Goal: Book appointment/travel/reservation

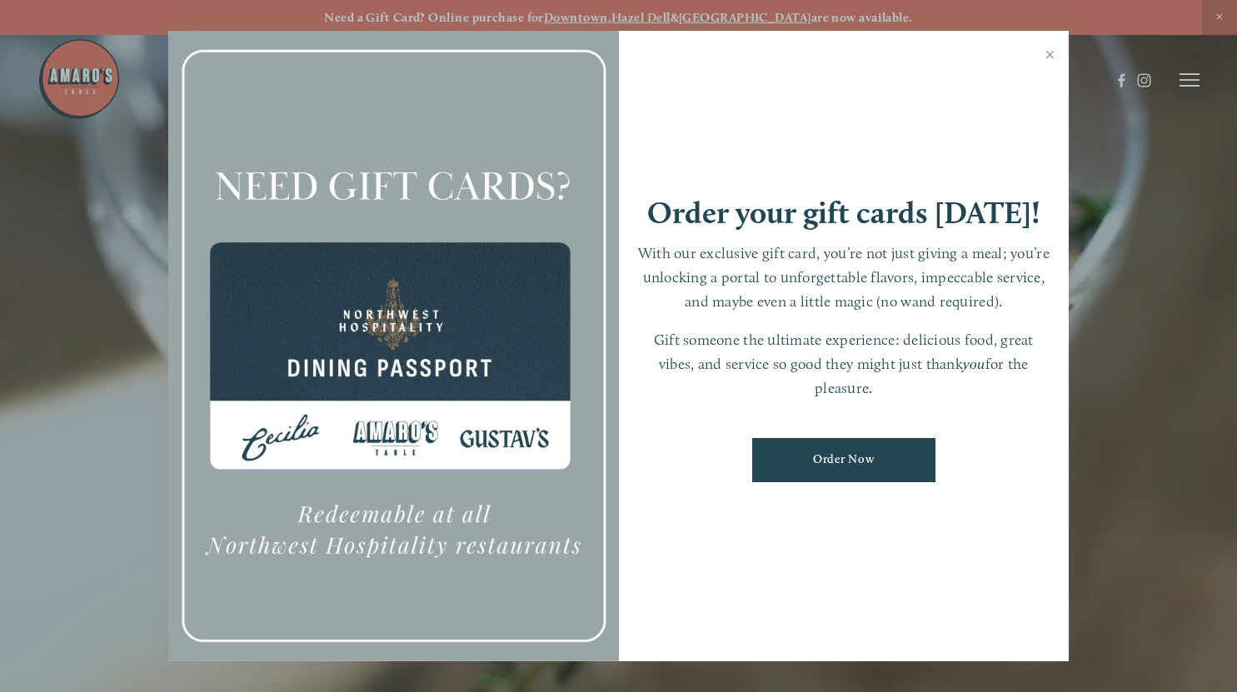
click at [1193, 83] on div at bounding box center [618, 346] width 1237 height 692
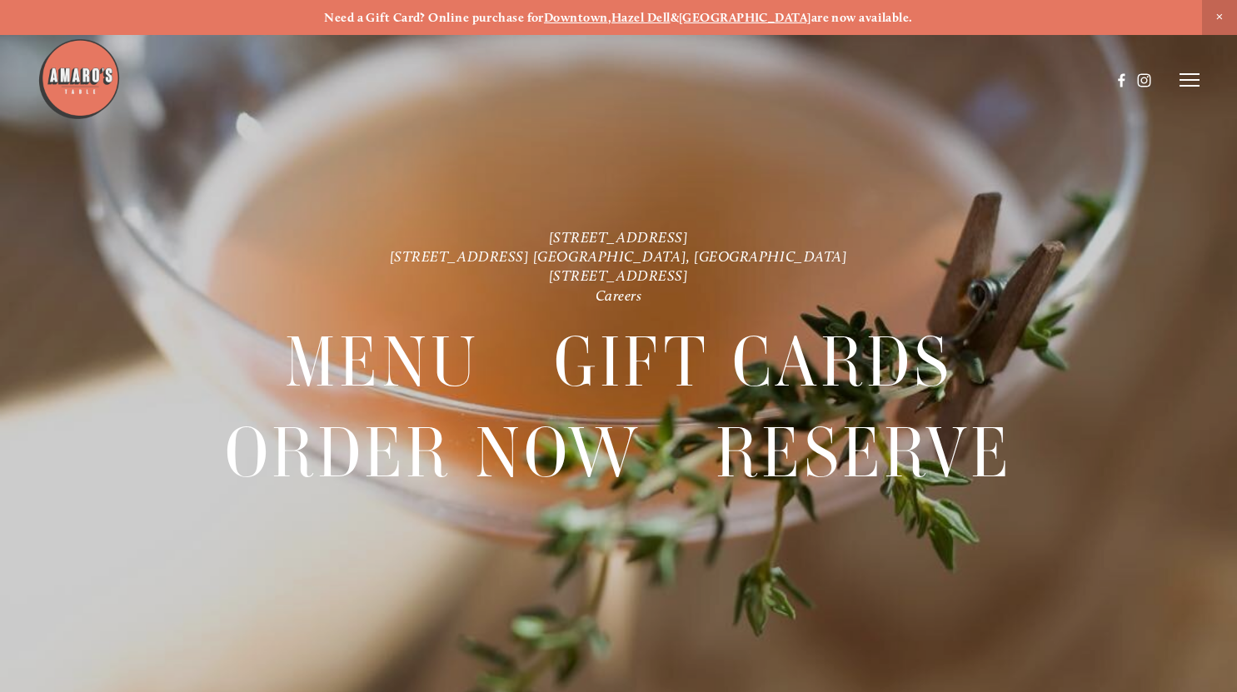
click at [1193, 83] on icon at bounding box center [1190, 79] width 20 height 15
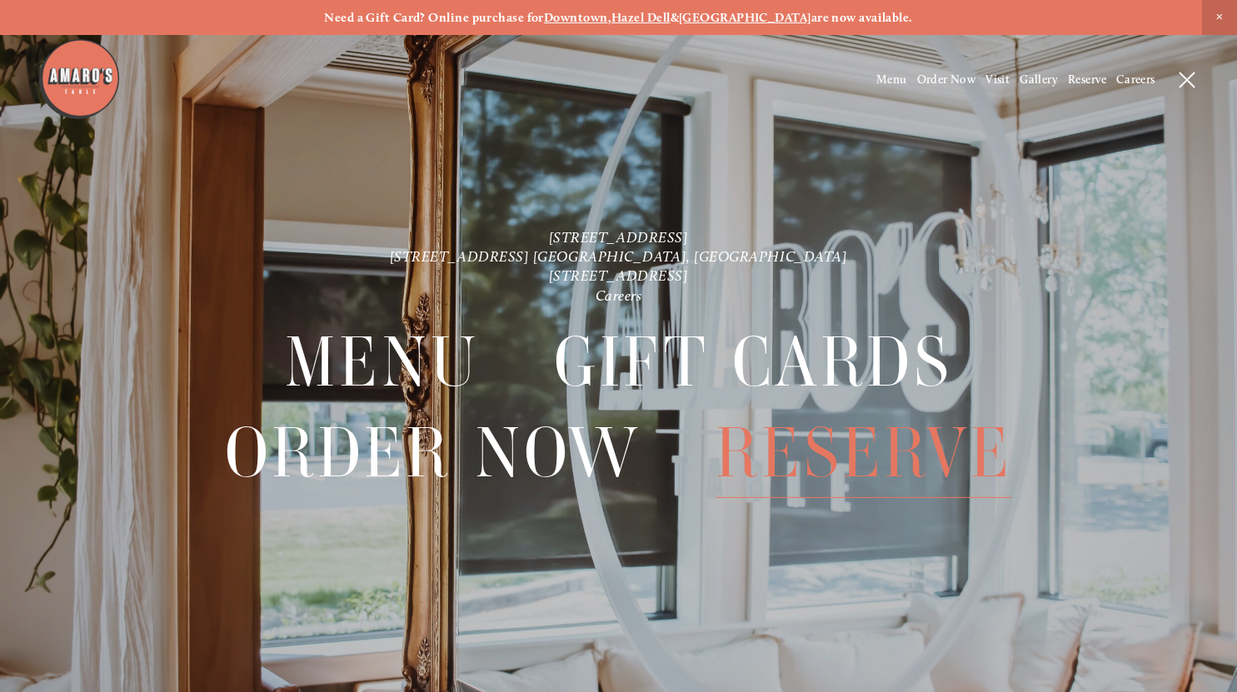
click at [914, 478] on span "Reserve" at bounding box center [864, 452] width 297 height 90
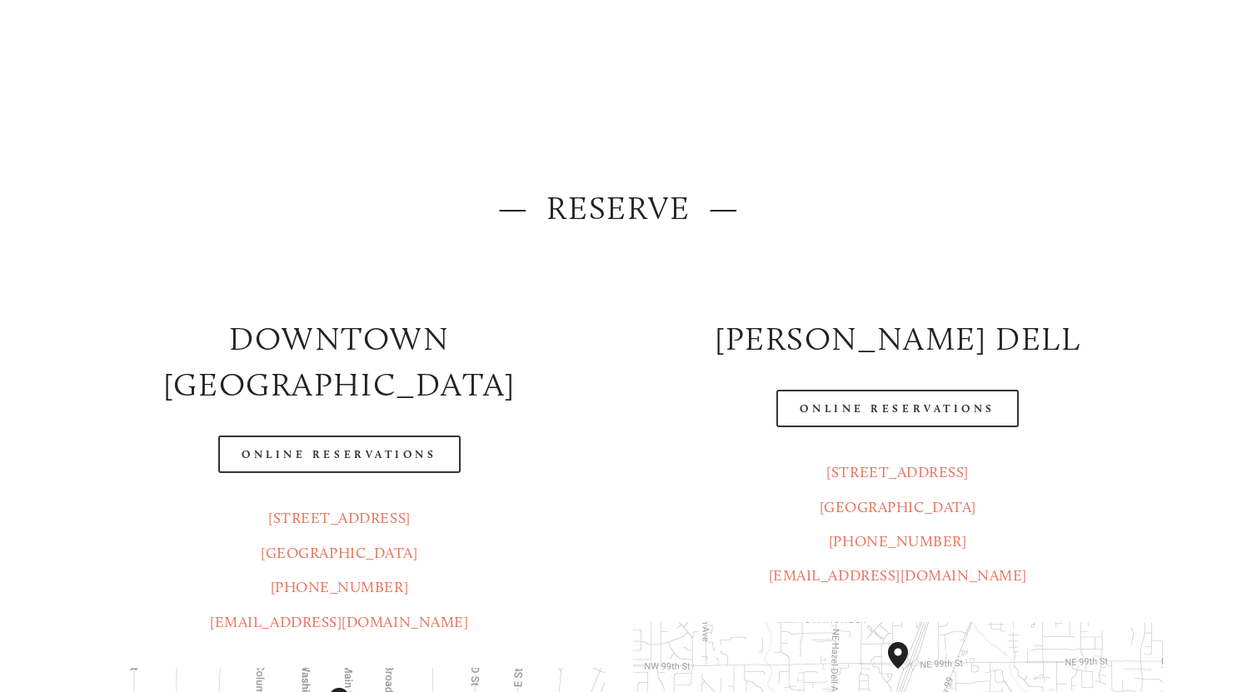
scroll to position [83, 0]
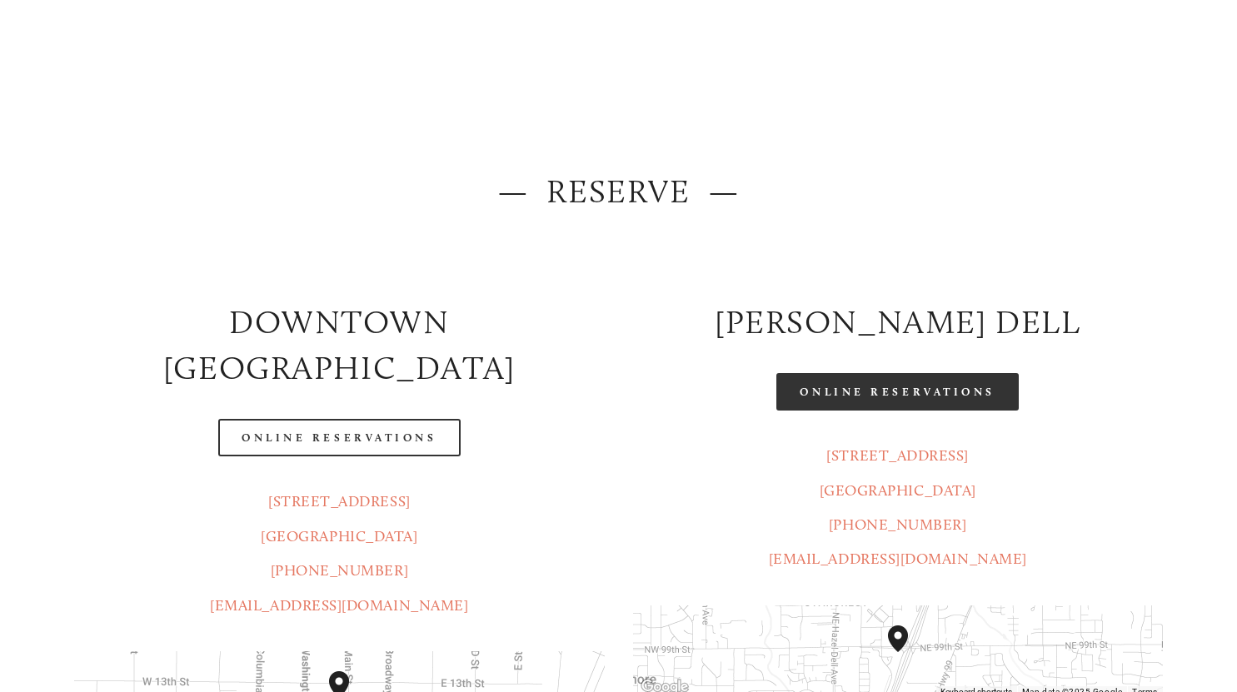
click at [811, 388] on link "Online Reservations" at bounding box center [897, 391] width 242 height 37
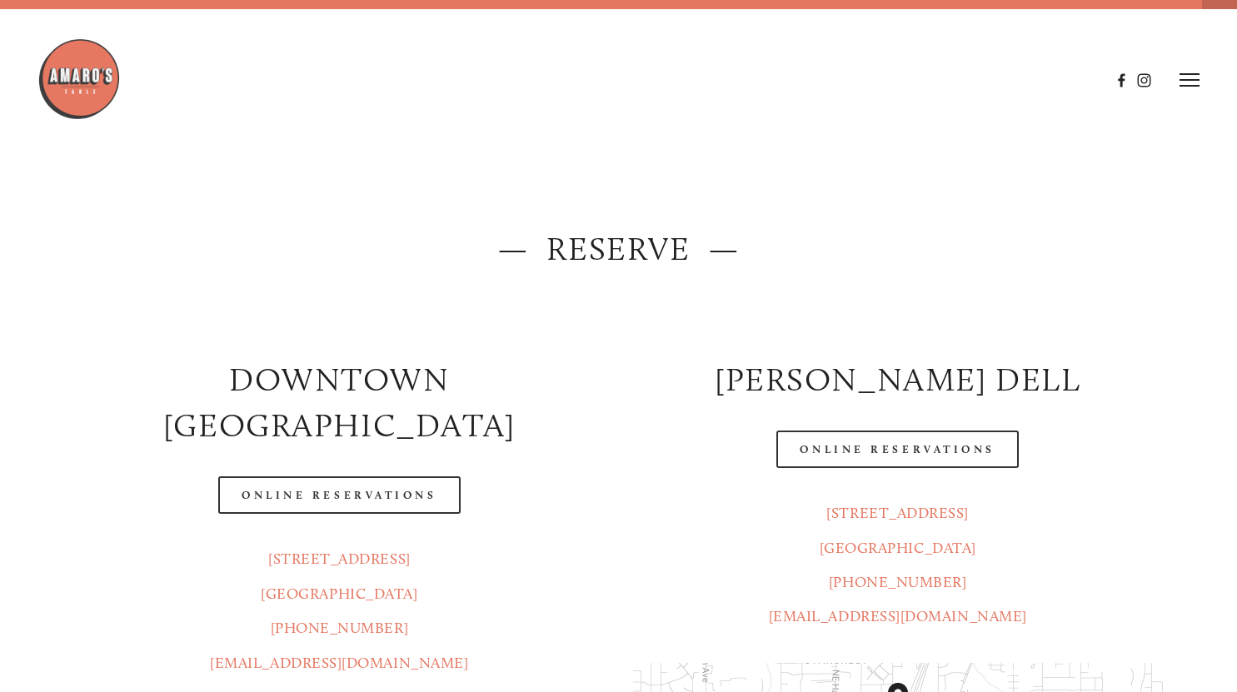
scroll to position [0, 0]
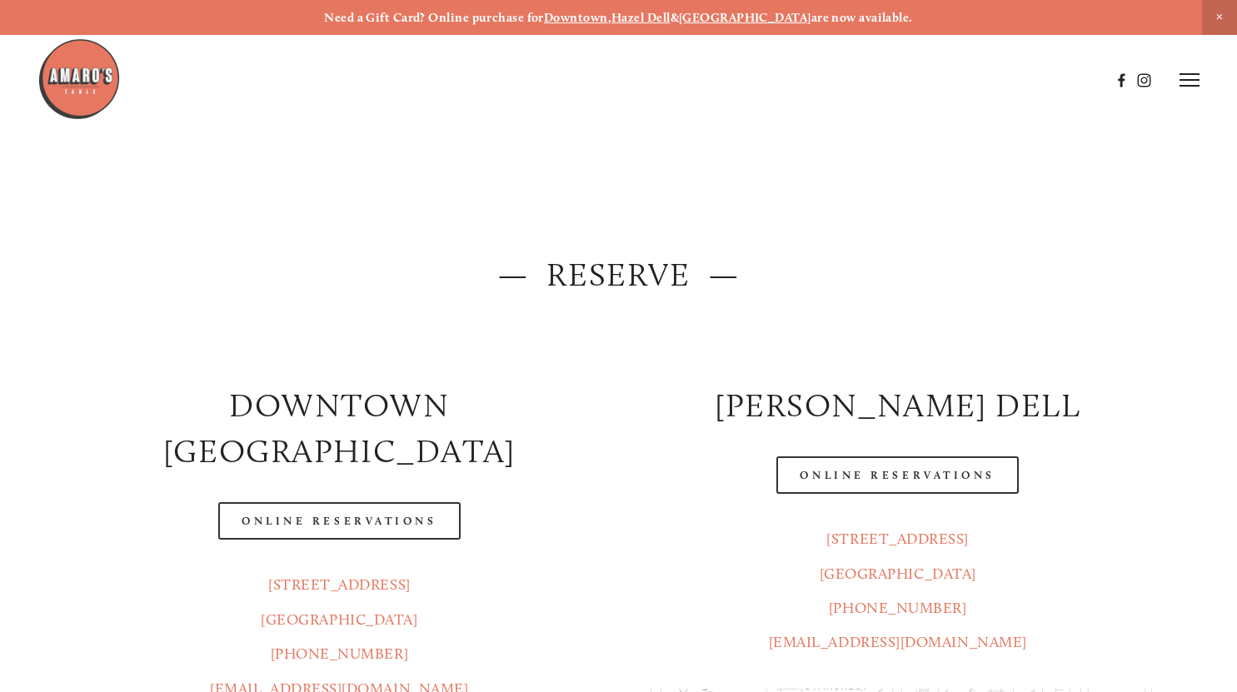
click at [1188, 86] on line at bounding box center [1190, 86] width 20 height 0
click at [1086, 77] on span "Reserve" at bounding box center [1087, 79] width 38 height 14
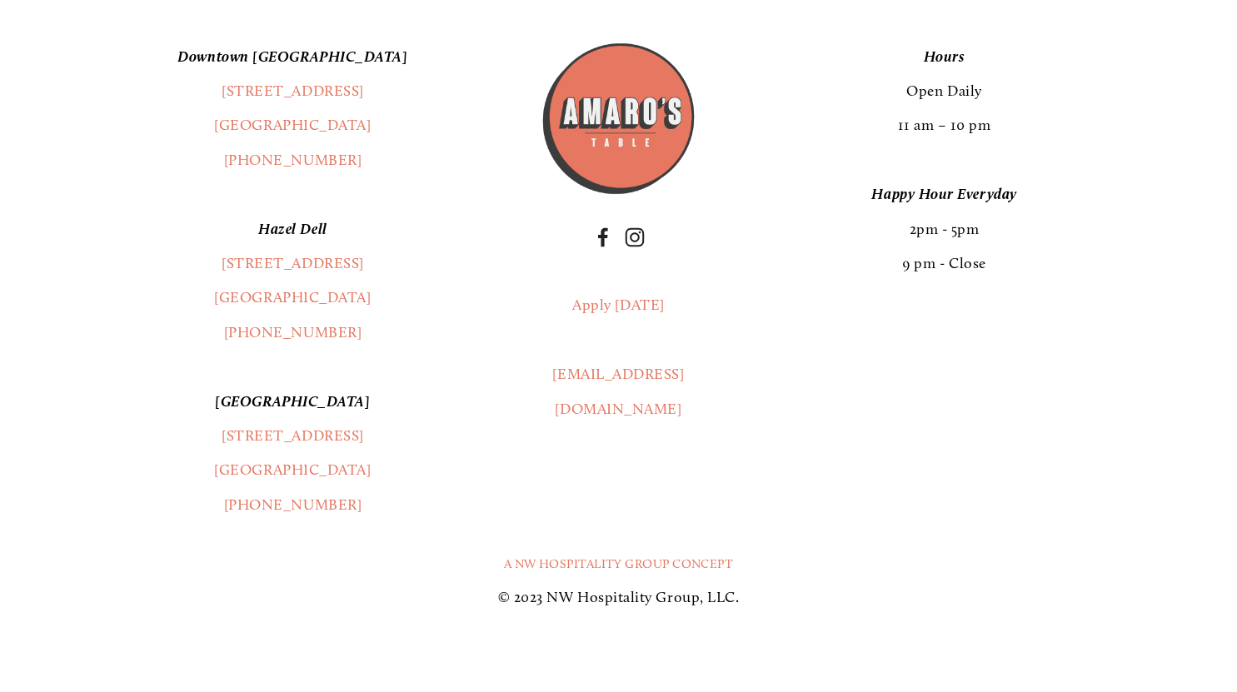
scroll to position [2083, 0]
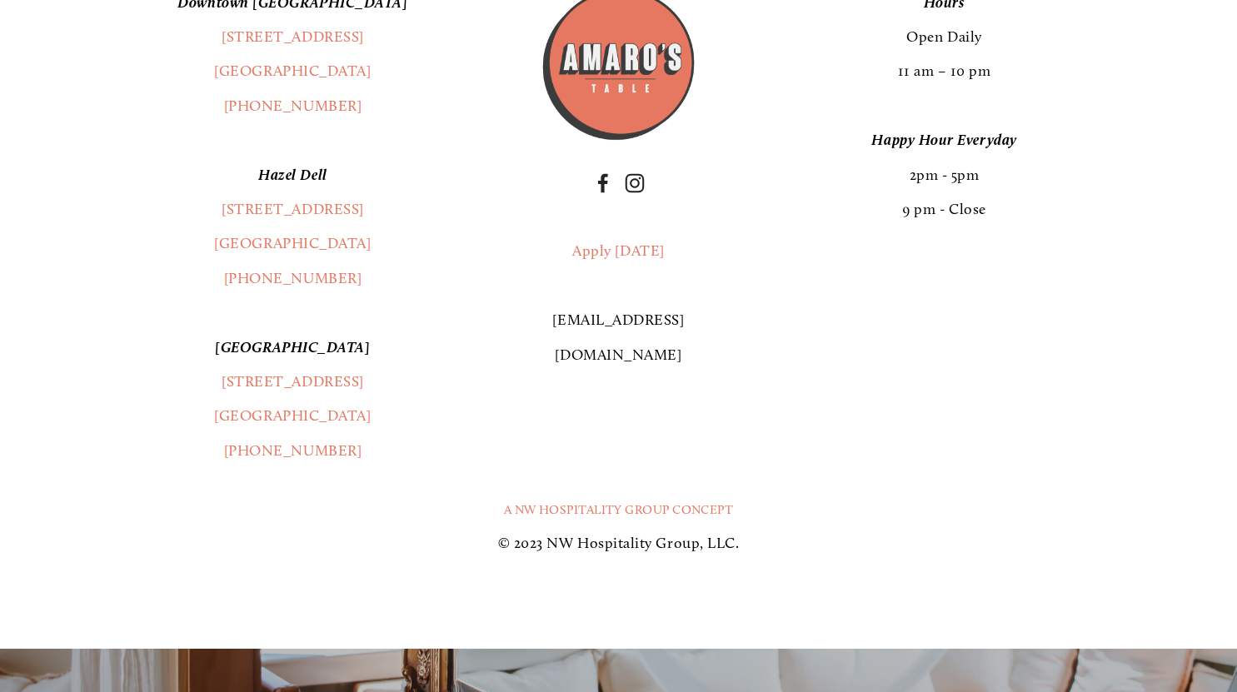
click at [622, 311] on link "[EMAIL_ADDRESS][DOMAIN_NAME]" at bounding box center [618, 337] width 132 height 52
click at [627, 311] on link "[EMAIL_ADDRESS][DOMAIN_NAME]" at bounding box center [618, 337] width 132 height 52
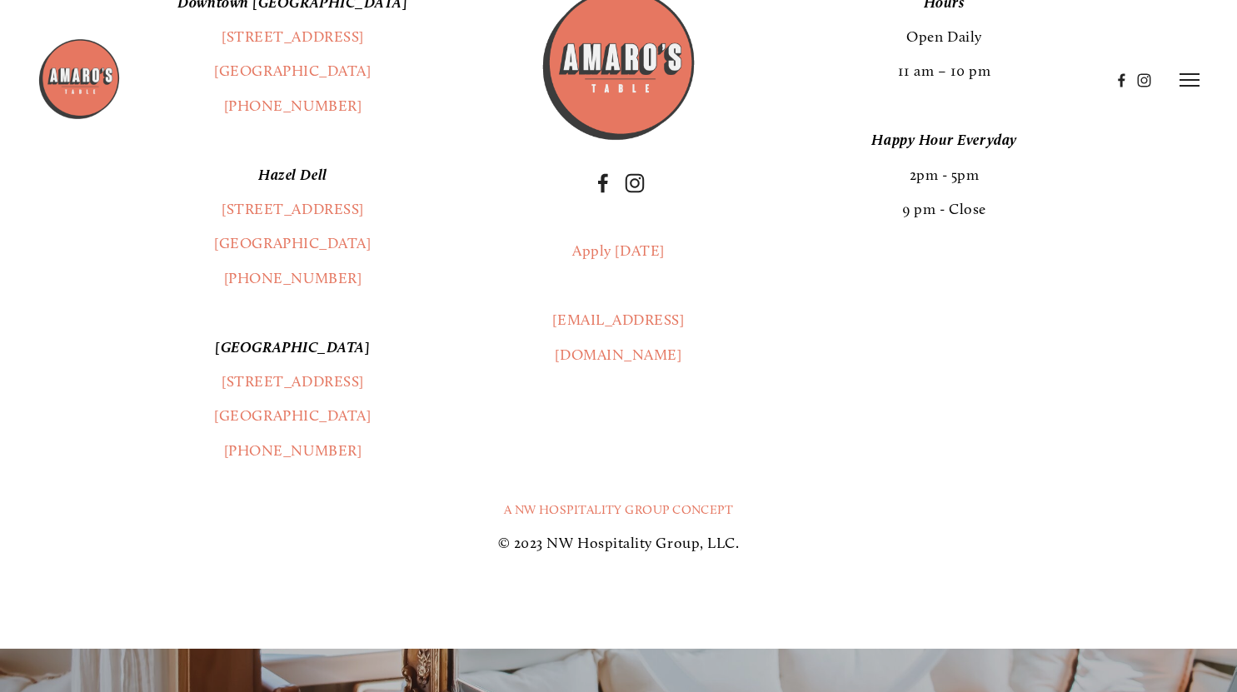
scroll to position [1666, 0]
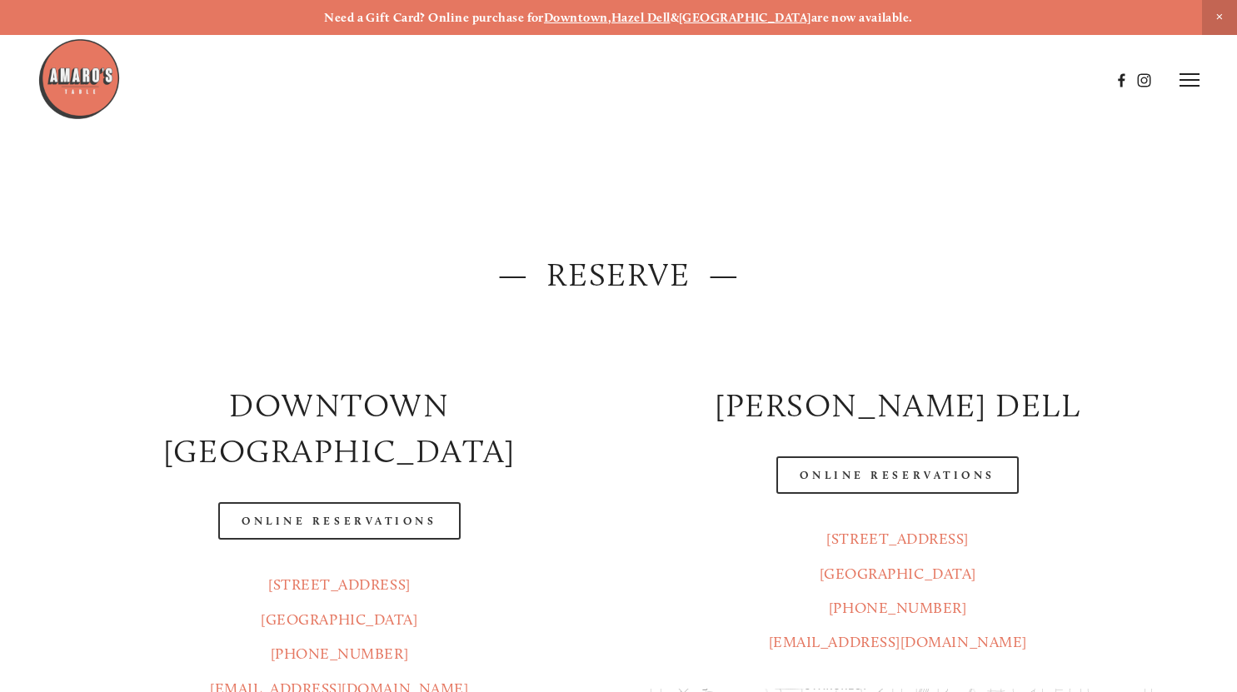
click at [1185, 79] on icon at bounding box center [1190, 79] width 20 height 15
click at [1188, 82] on line at bounding box center [1187, 79] width 15 height 15
click at [1180, 82] on icon at bounding box center [1190, 79] width 20 height 15
click at [891, 74] on span "Menu" at bounding box center [891, 79] width 31 height 14
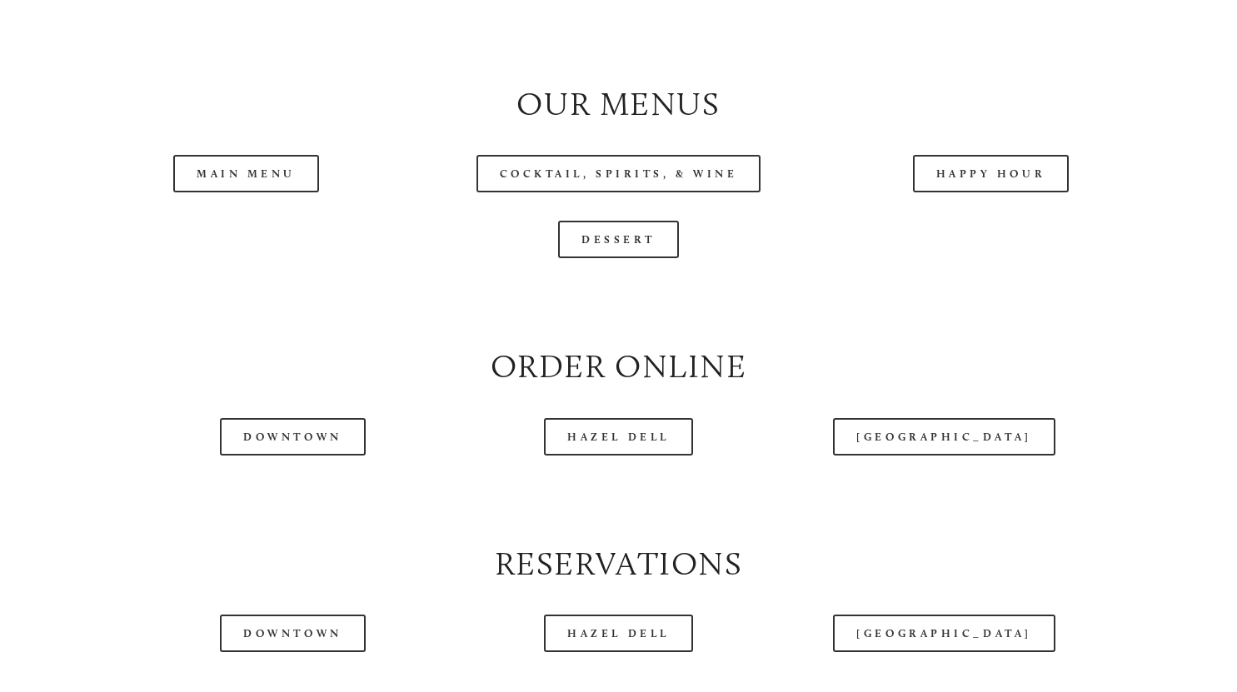
scroll to position [1666, 0]
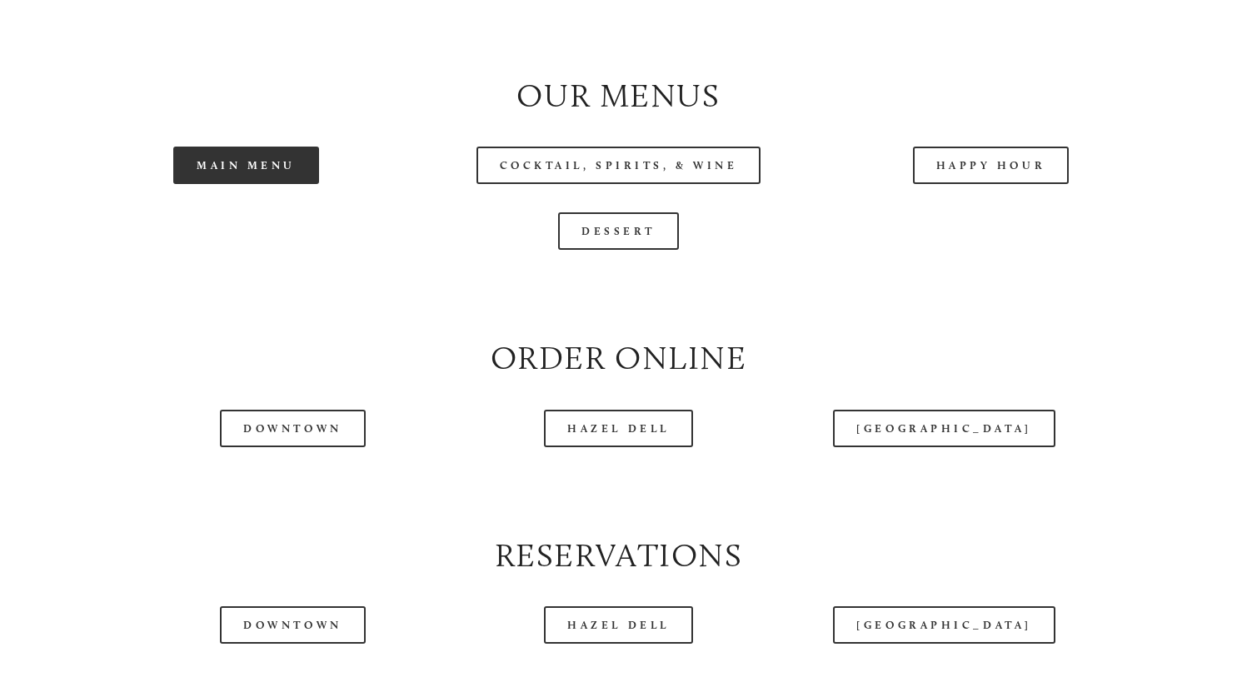
click at [241, 184] on link "Main Menu" at bounding box center [246, 165] width 146 height 37
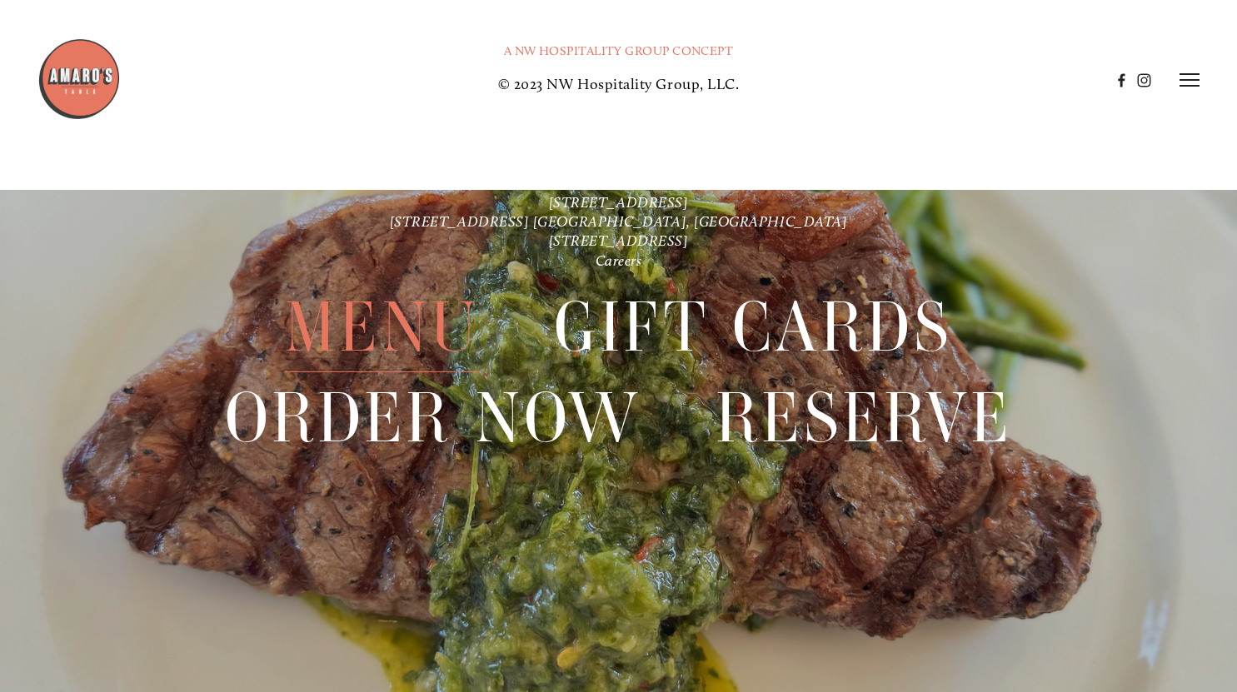
scroll to position [3416, 0]
